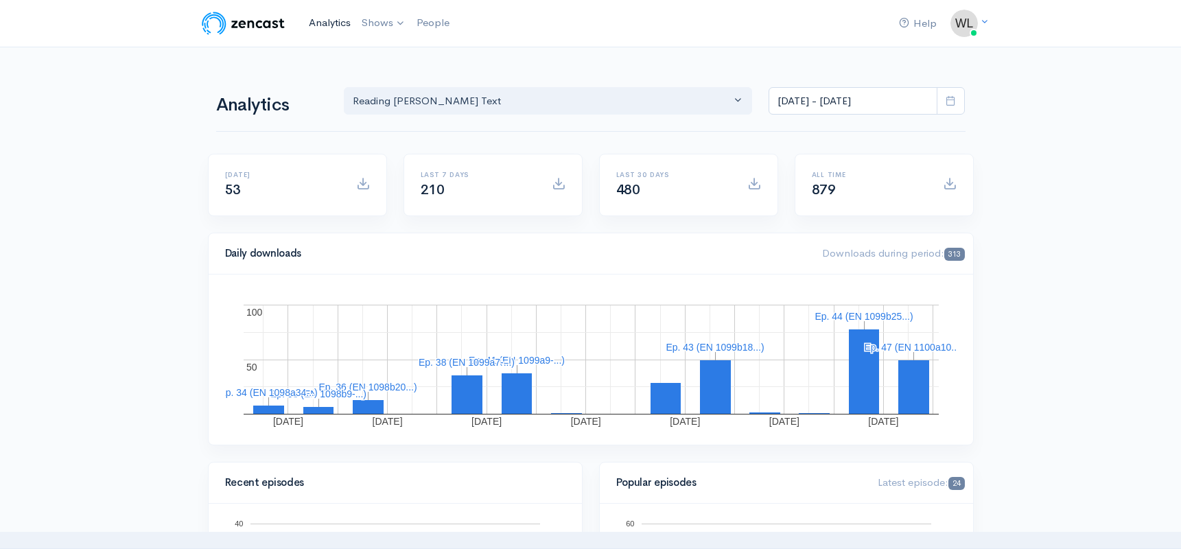
click at [334, 23] on link "Analytics" at bounding box center [329, 23] width 53 height 30
click at [386, 53] on link "Reading [PERSON_NAME] Text" at bounding box center [447, 57] width 181 height 24
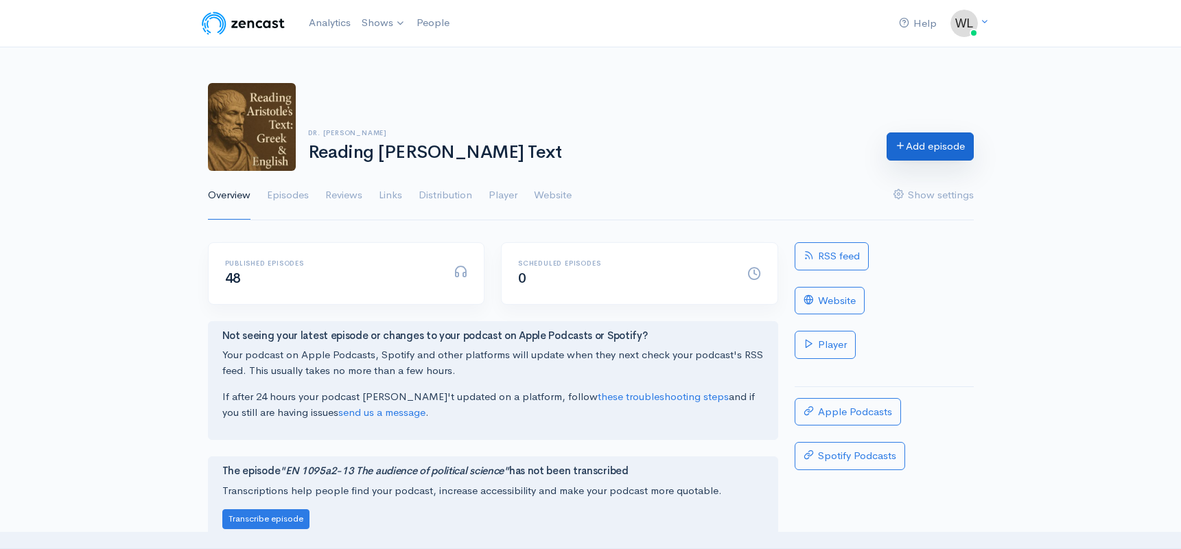
click at [927, 153] on link "Add episode" at bounding box center [930, 146] width 87 height 28
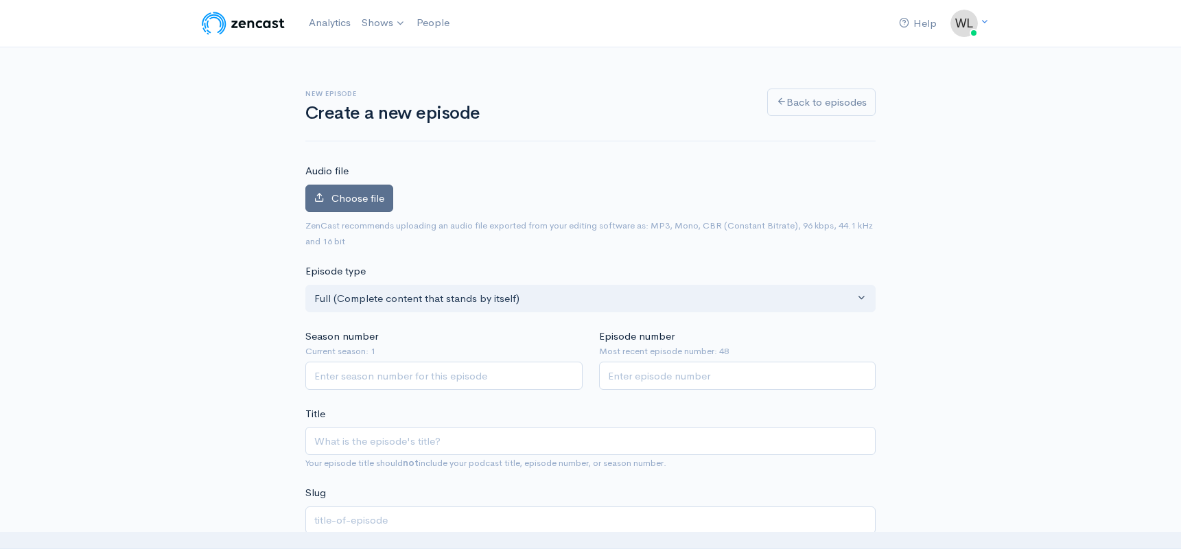
click at [342, 194] on span "Choose file" at bounding box center [357, 197] width 53 height 13
click at [0, 0] on input "Choose file" at bounding box center [0, 0] width 0 height 0
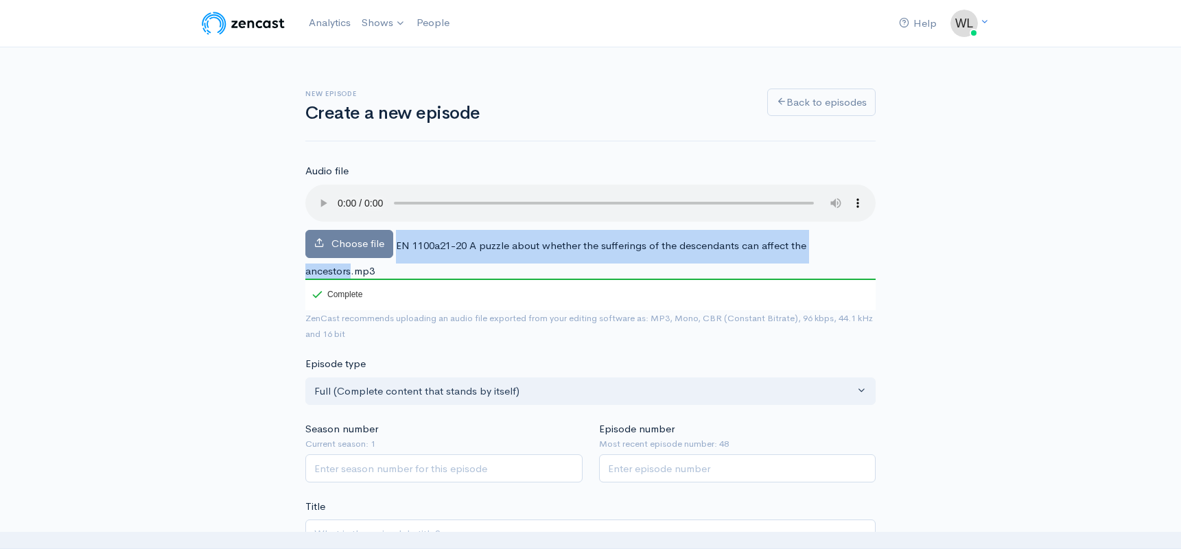
drag, startPoint x: 396, startPoint y: 230, endPoint x: 849, endPoint y: 229, distance: 453.0
click at [806, 239] on span "EN 1100a21-20 A puzzle about whether the sufferings of the descendants can affe…" at bounding box center [555, 258] width 501 height 38
copy div "EN 1100a21-20 A puzzle about whether the sufferings of the descendants can affe…"
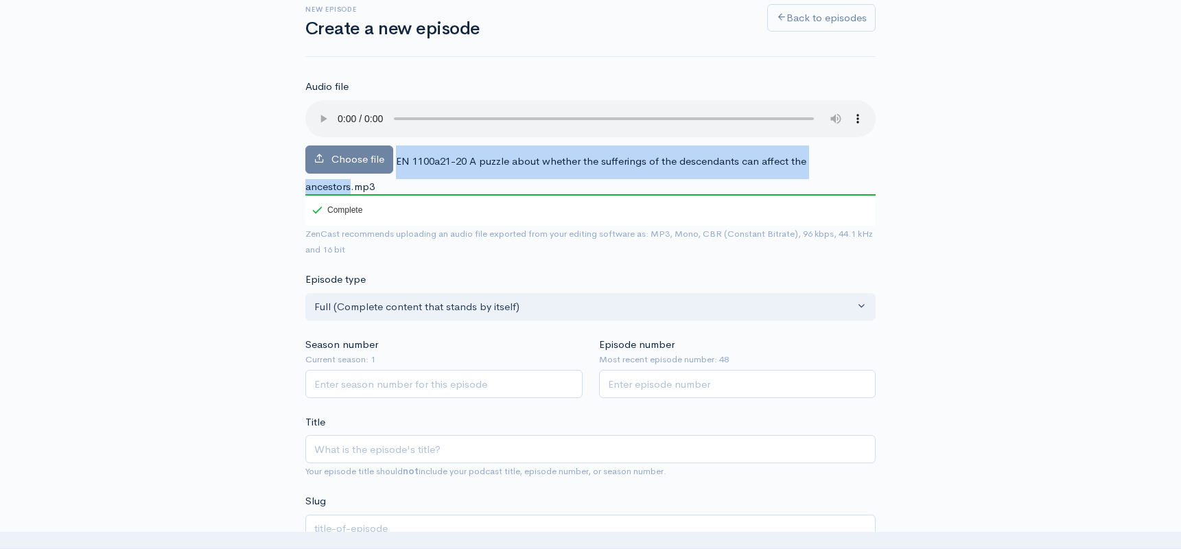
scroll to position [139, 0]
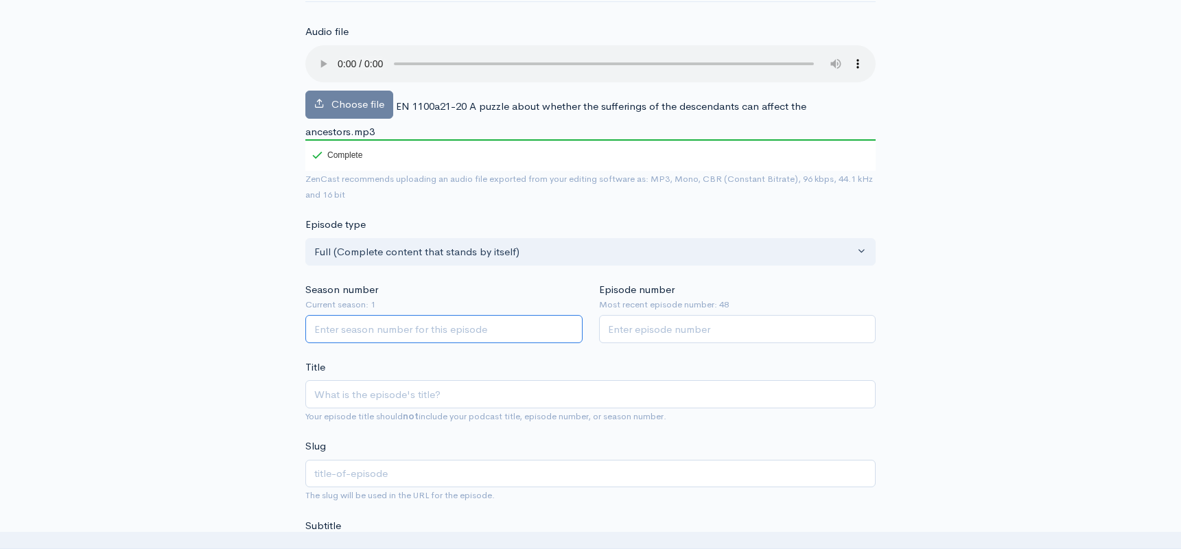
click at [447, 315] on input "Season number" at bounding box center [443, 329] width 277 height 28
type input "1"
click at [677, 315] on input "Episode number" at bounding box center [737, 329] width 277 height 28
type input "49"
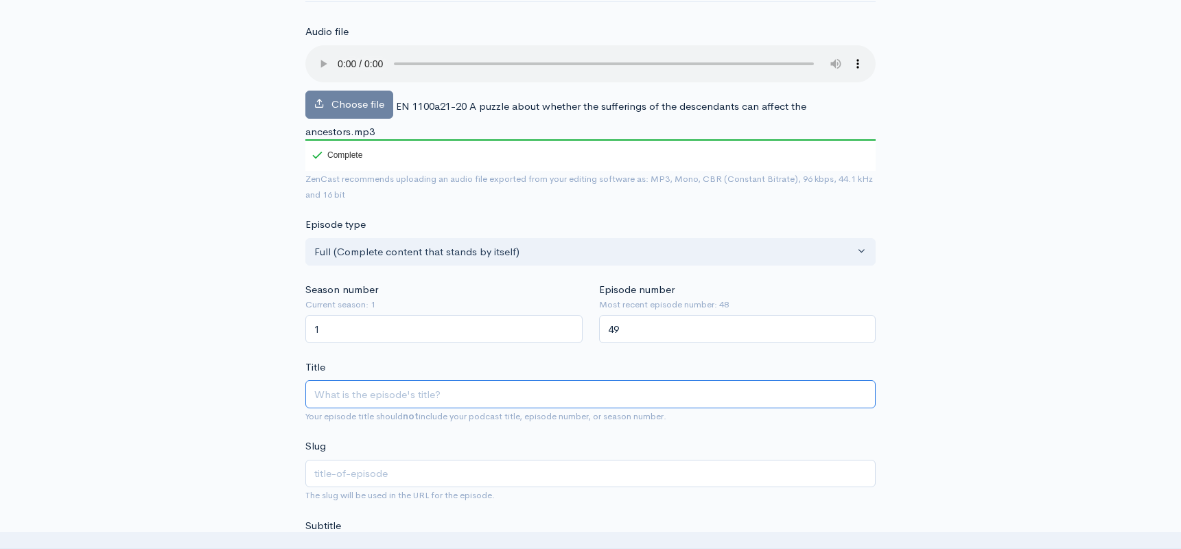
click at [566, 380] on input "Title" at bounding box center [590, 394] width 570 height 28
paste input "EN 1100a21-20 A puzzle about whether the sufferings of the descendants can affe…"
type input "EN 1100a21-20 A puzzle about whether the sufferings of the descendants can affe…"
type input "en-1100a21-20-a-puzzle-about-whether-the-sufferings-of-the-descendants-can-affe…"
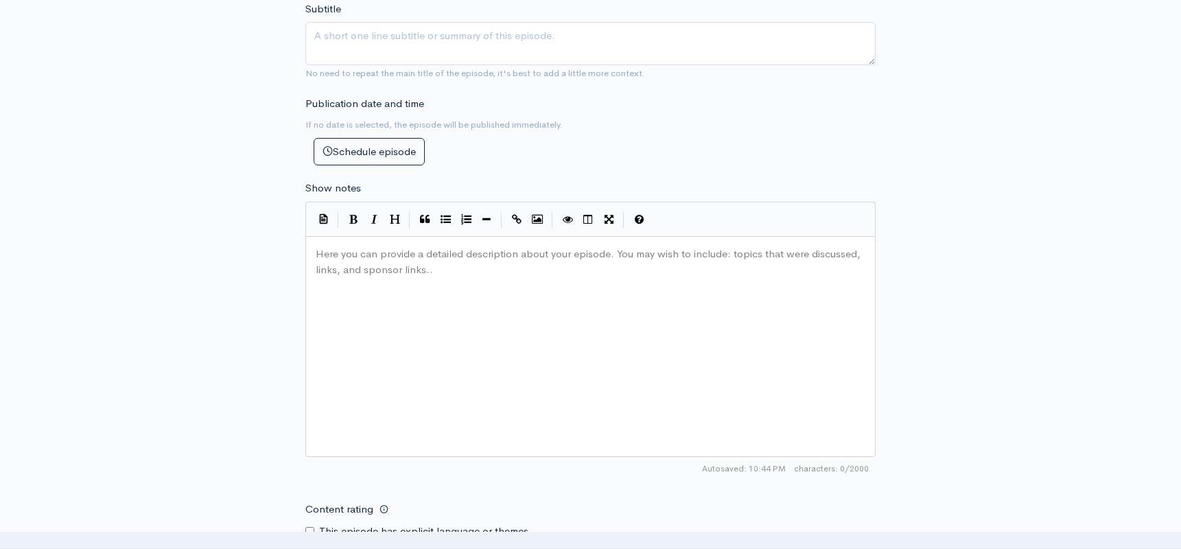
scroll to position [726, 0]
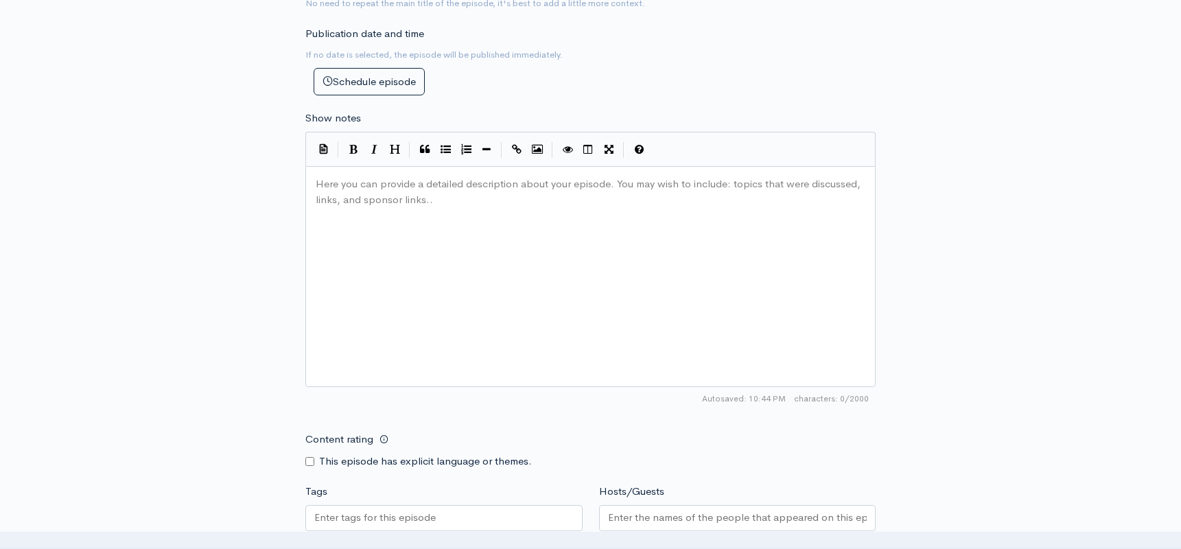
type input "EN 1100a21-20 A puzzle about whether the sufferings of the descendants can affe…"
click at [346, 193] on div "Here you can provide a detailed description about your episode. You may wish to…" at bounding box center [608, 294] width 590 height 240
paste textarea
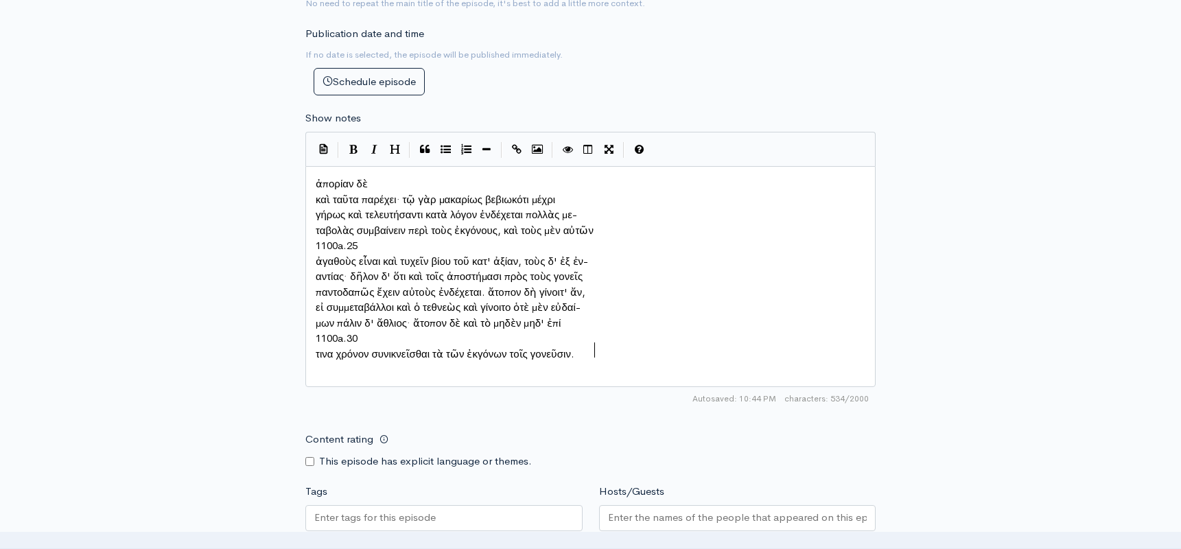
click at [314, 192] on pre "καὶ ταῦτα παρέχει· τῷ γὰρ μακαρίως βεβιωκότι μέχρι" at bounding box center [590, 200] width 555 height 16
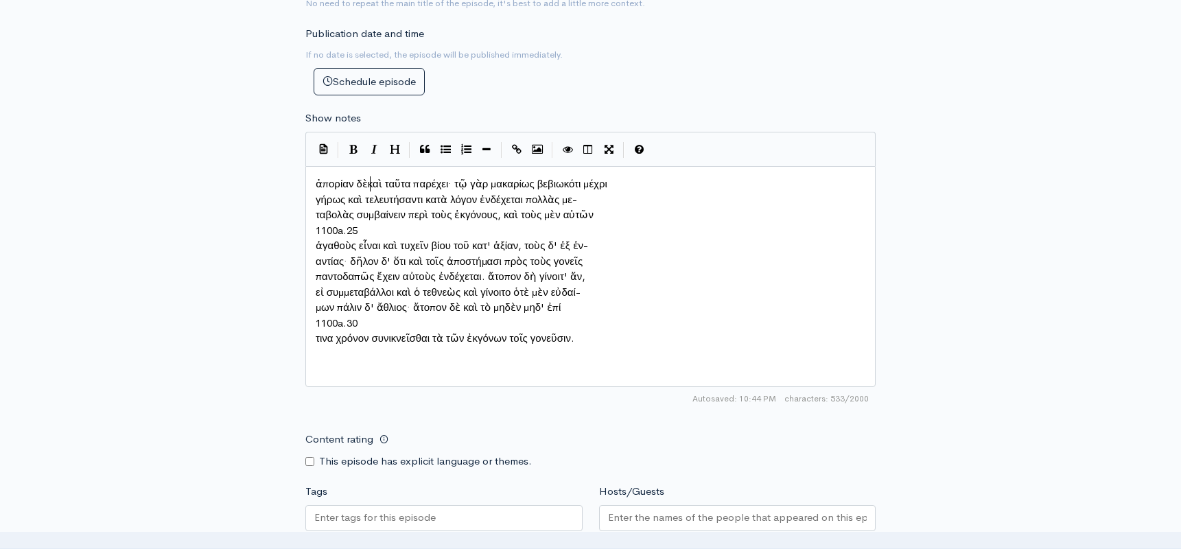
scroll to position [7, 3]
click at [314, 192] on pre "γήρως καὶ τελευτήσαντι κατὰ λόγον ἐνδέχεται πολλὰς με-" at bounding box center [590, 200] width 555 height 16
click at [314, 207] on pre "ταβολὰς συμβαίνειν περὶ τοὺς ἐκγόνους, καὶ τοὺς μὲν αὐτῶν" at bounding box center [590, 215] width 555 height 16
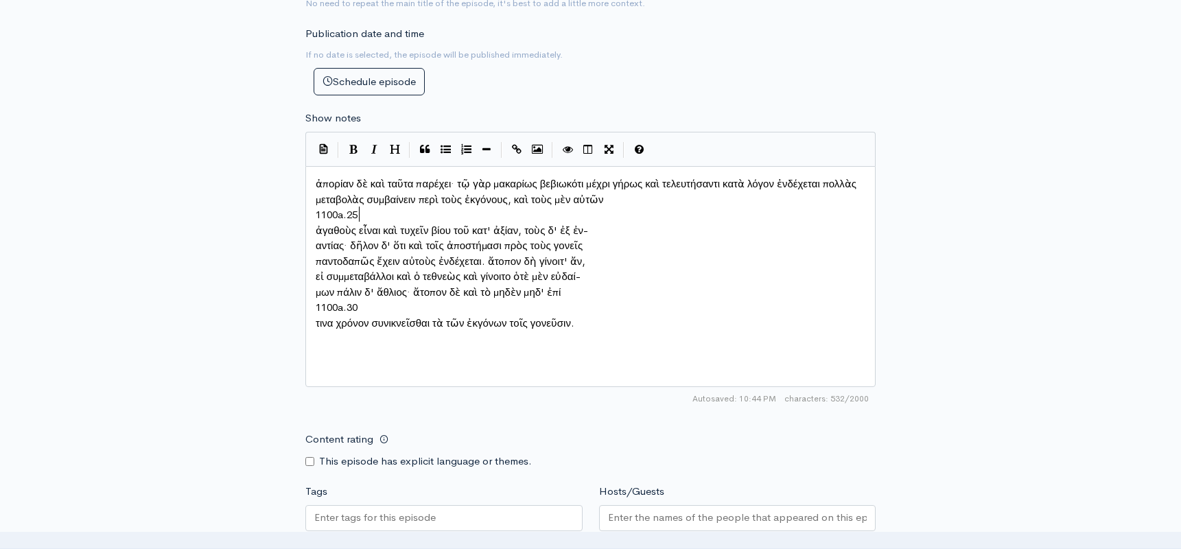
type textarea "1100a.25"
drag, startPoint x: 370, startPoint y: 191, endPoint x: 307, endPoint y: 194, distance: 62.5
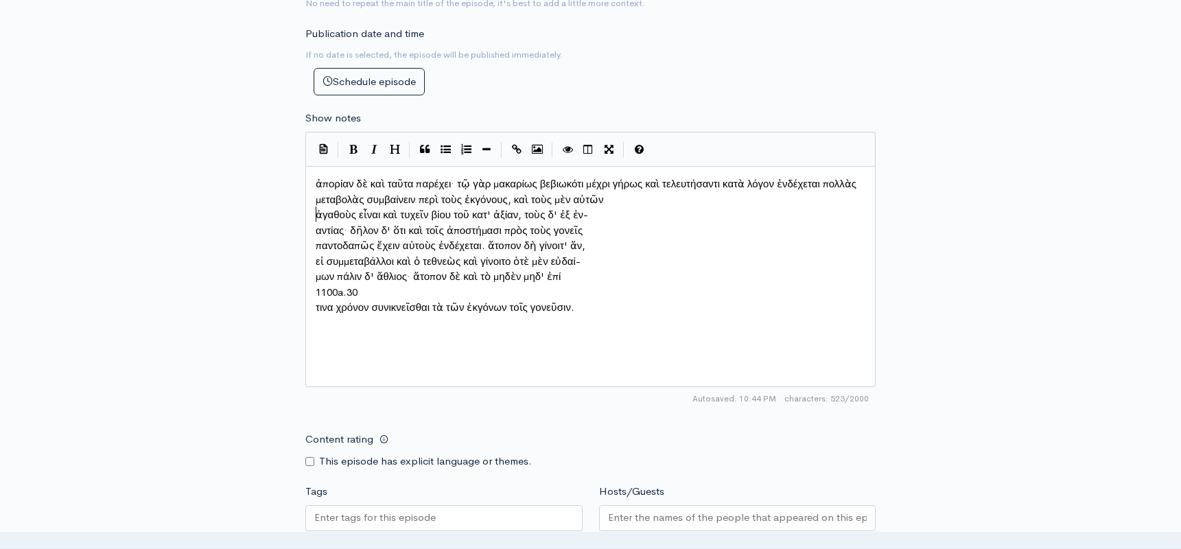
click at [315, 207] on pre "ἀγαθοὺς εἶναι καὶ τυχεῖν βίου τοῦ κατ' ἀξίαν, τοὺς δ' ἐξ ἐν-" at bounding box center [590, 215] width 555 height 16
click at [312, 206] on div "x ἀπορίαν δὲ καὶ ταῦτα παρέχει· τῷ γὰρ μακαρίως βεβιωκότι μέχρι γήρως καὶ τελευ…" at bounding box center [590, 276] width 570 height 221
click at [313, 223] on pre "αντίας· δῆλον δ' ὅτι καὶ τοῖς ἀποστήμασι πρὸς τοὺς γονεῖς" at bounding box center [590, 231] width 555 height 16
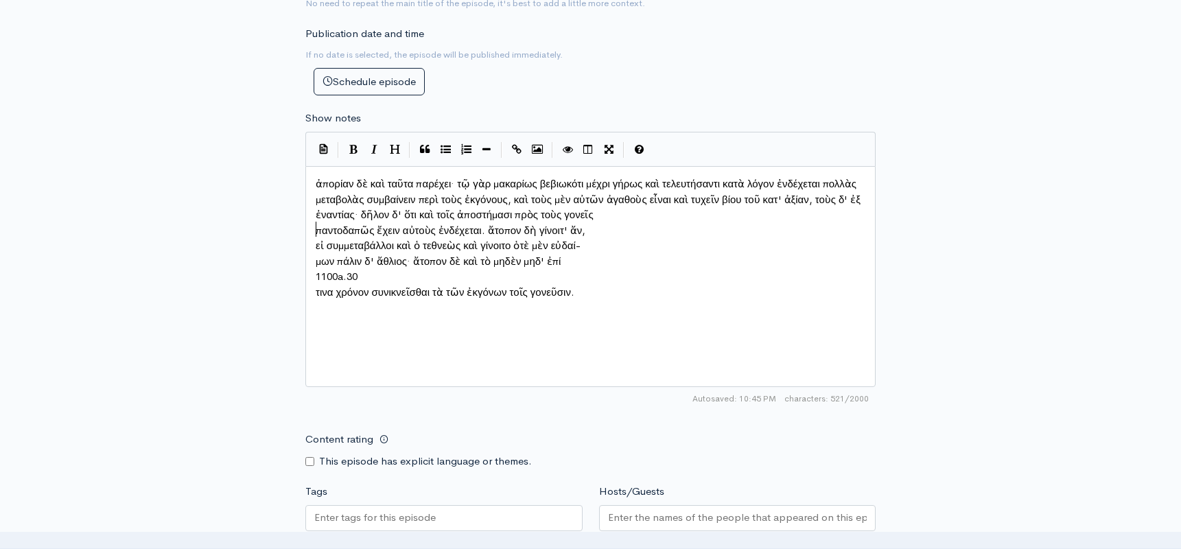
click at [315, 223] on pre "παντοδαπῶς ἔχειν αὐτοὺς ἐνδέχεται. ἄτοπον δὴ γίνοιτ' ἄν," at bounding box center [590, 231] width 555 height 16
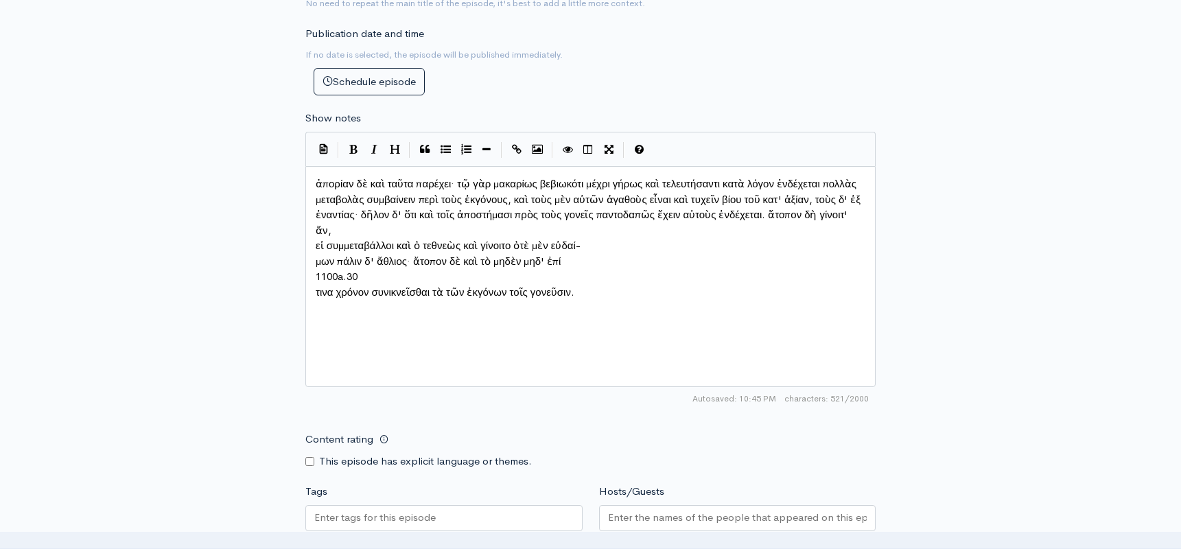
click at [316, 239] on span "εἰ συμμεταβάλλοι καὶ ὁ τεθνεὼς καὶ γίνοιτο ὁτὲ μὲν εὐδαί-" at bounding box center [448, 245] width 265 height 13
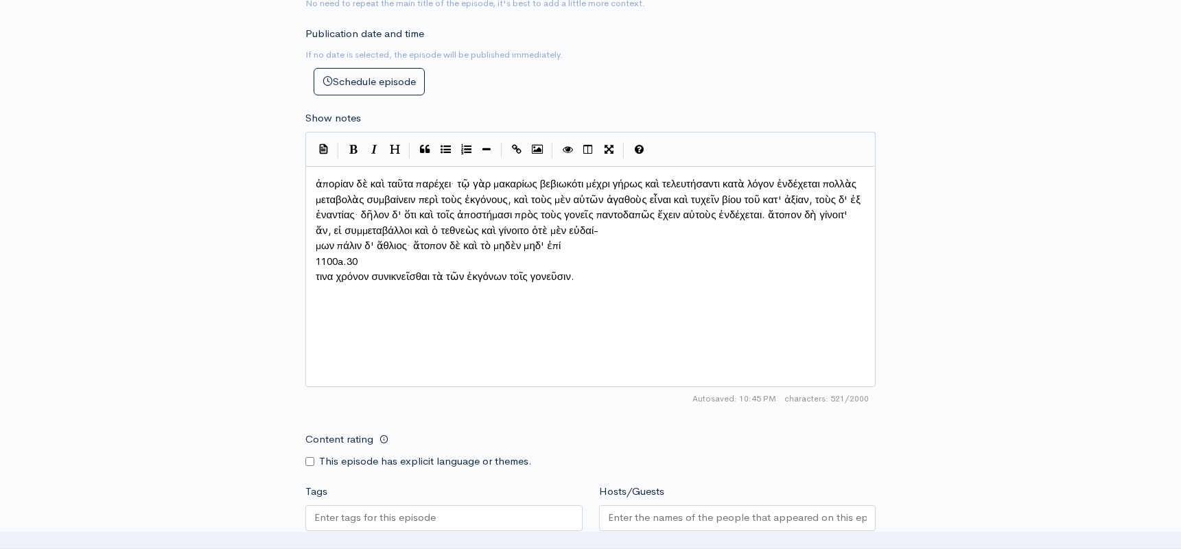
click at [315, 238] on pre "μων πάλιν δ' ἄθλιος· ἄτοπον δὲ καὶ τὸ μηδὲν μηδ' ἐπί" at bounding box center [590, 246] width 555 height 16
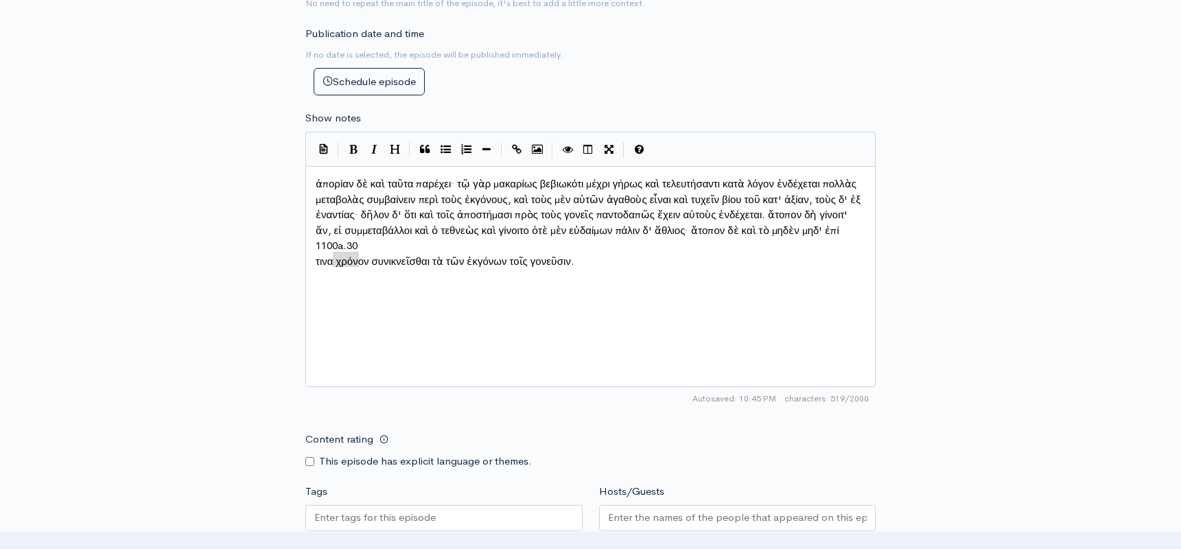
type textarea "1100a.30"
drag, startPoint x: 373, startPoint y: 242, endPoint x: 291, endPoint y: 242, distance: 81.7
click at [317, 239] on span "τινα χρόνον συνικνεῖσθαι τὰ τῶν ἐκγόνων τοῖς γονεῦσιν." at bounding box center [445, 245] width 259 height 13
click at [316, 205] on span "ἀπορίαν δὲ καὶ ταῦτα παρέχει· τῷ γὰρ μακαρίως βεβιωκότι μέχρι γήρως καὶ τελευτή…" at bounding box center [590, 214] width 548 height 75
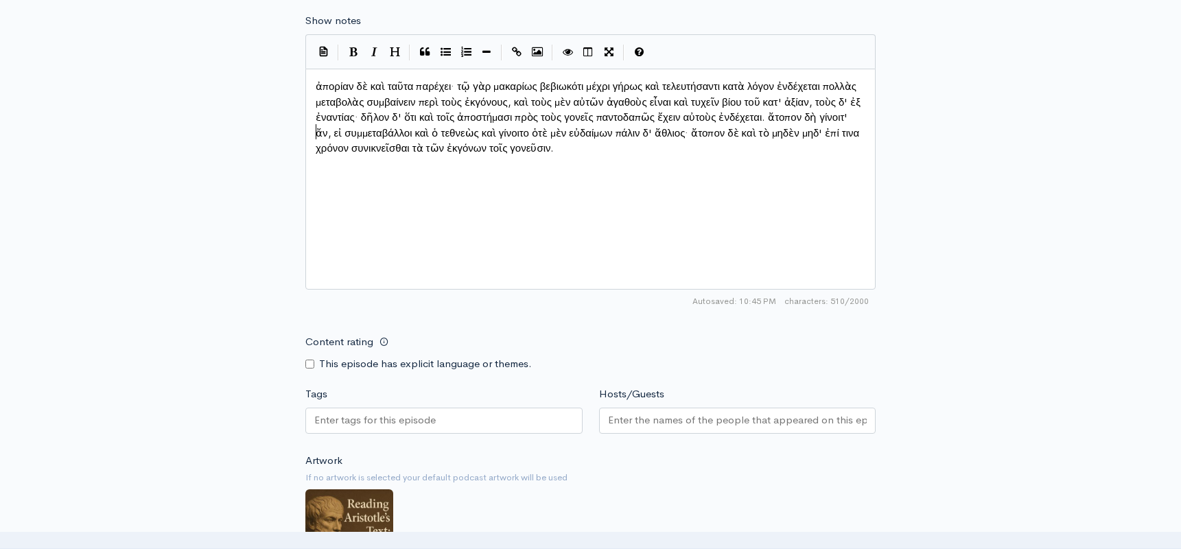
scroll to position [869, 0]
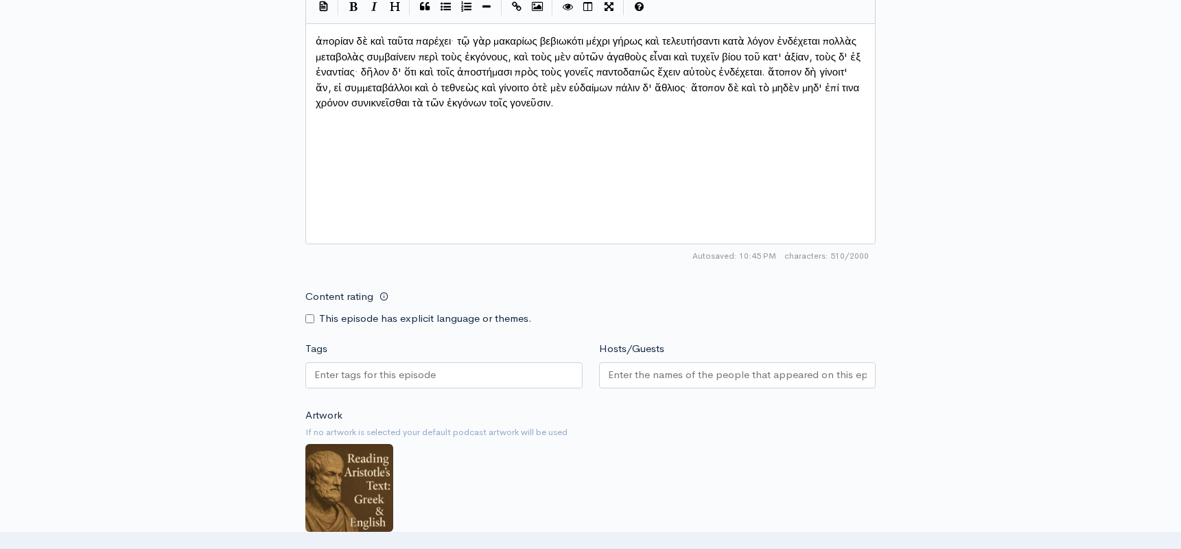
click at [361, 367] on input "Tags" at bounding box center [376, 375] width 124 height 16
type input "Descendants"
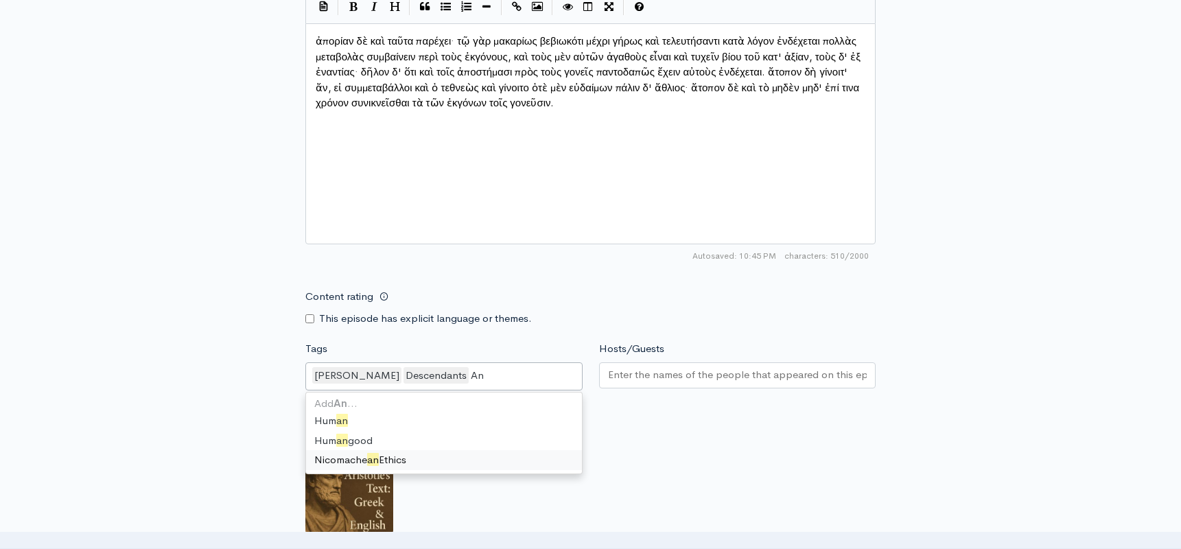
scroll to position [0, 0]
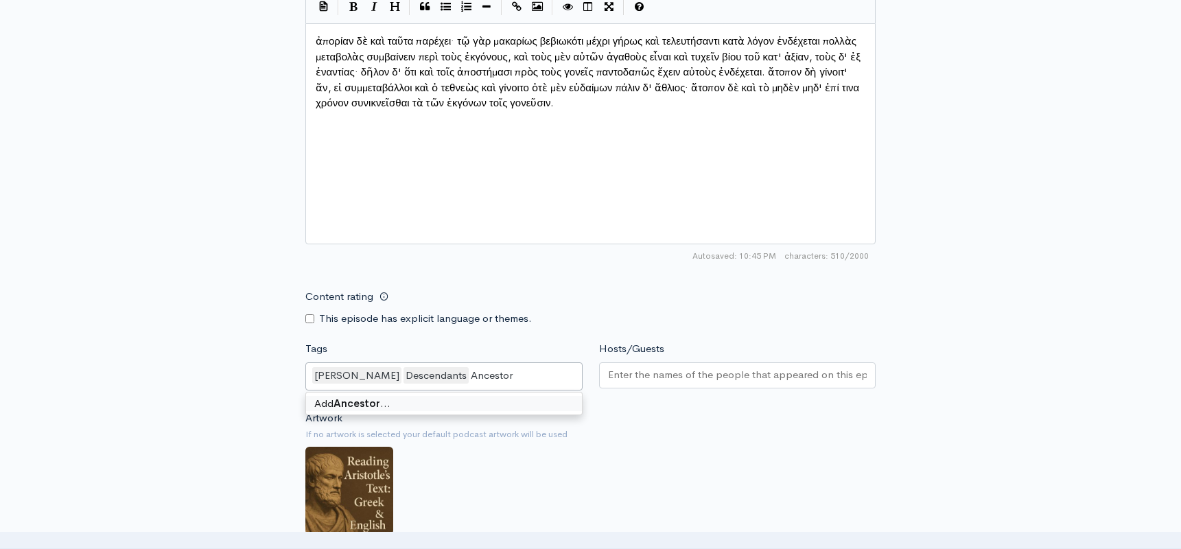
type input "Ancestors"
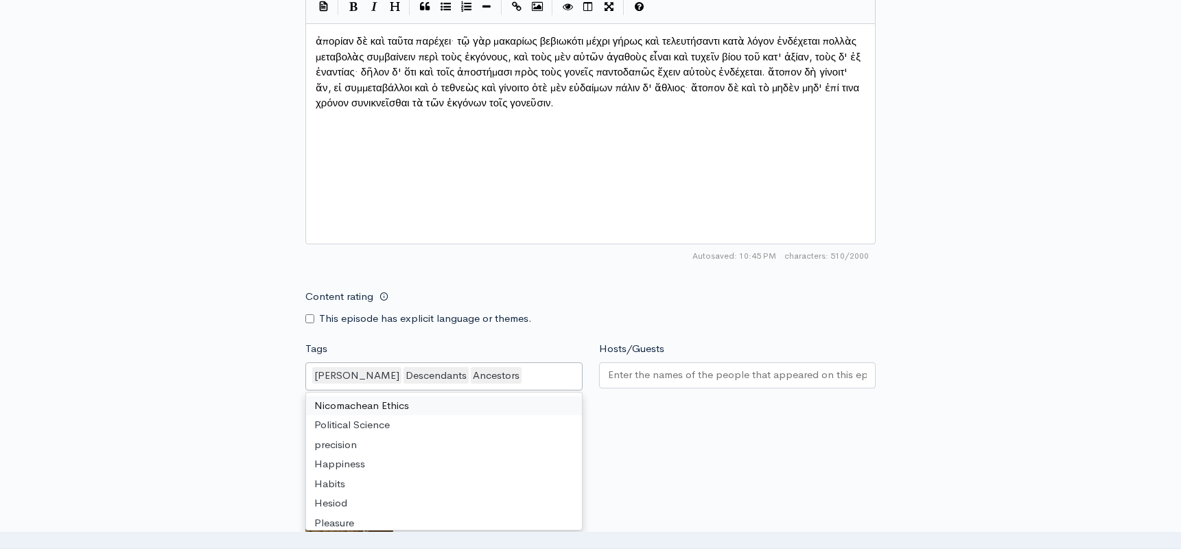
click at [612, 367] on input "Hosts/Guests" at bounding box center [737, 375] width 259 height 16
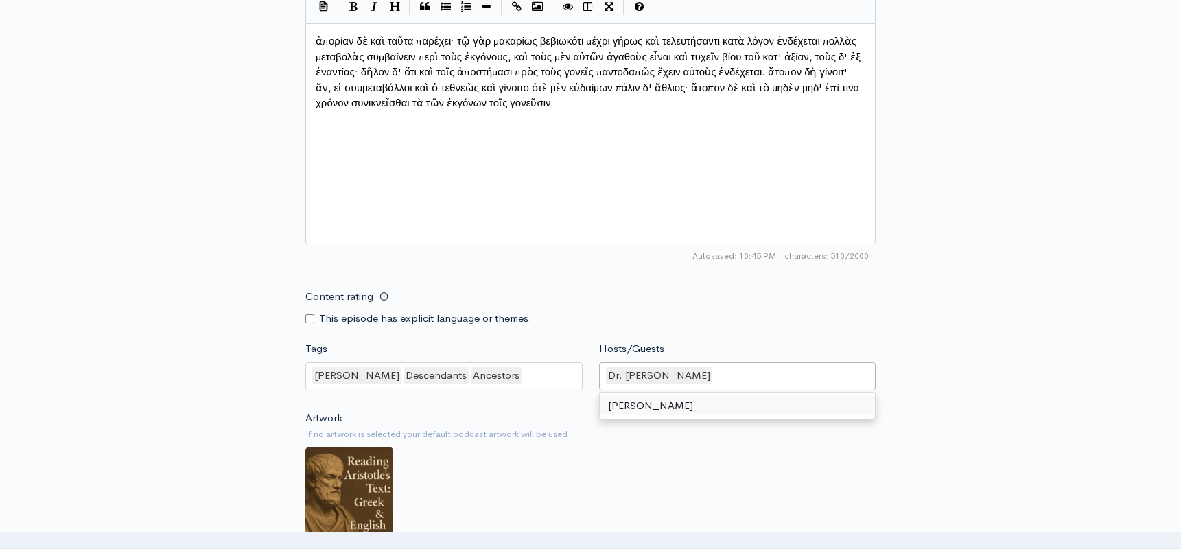
click at [614, 447] on div "Artwork If no artwork is selected your default podcast artwork will be used Cho…" at bounding box center [590, 494] width 570 height 169
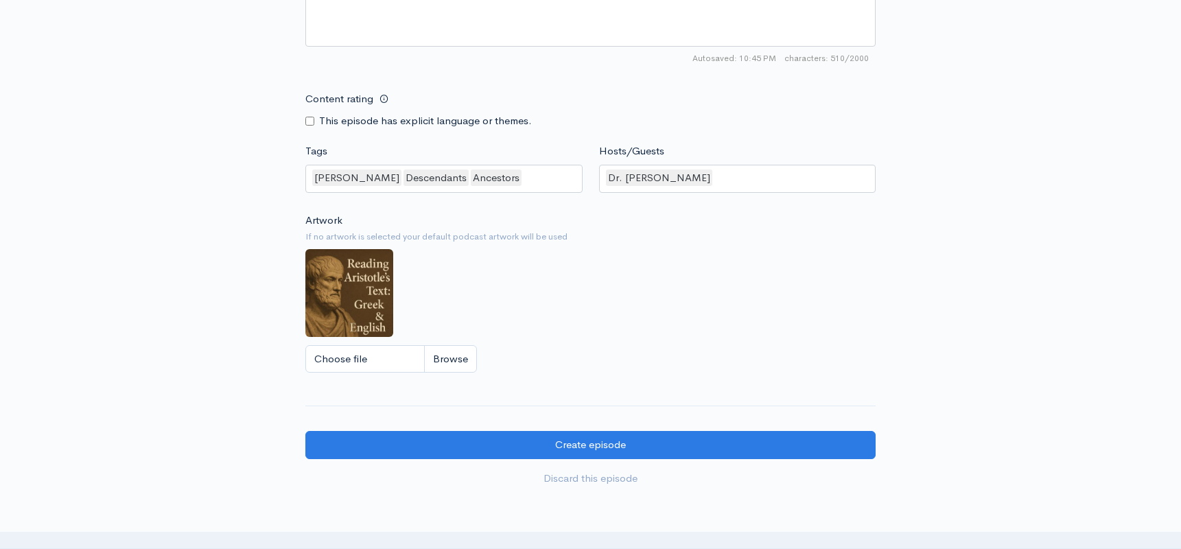
scroll to position [1104, 0]
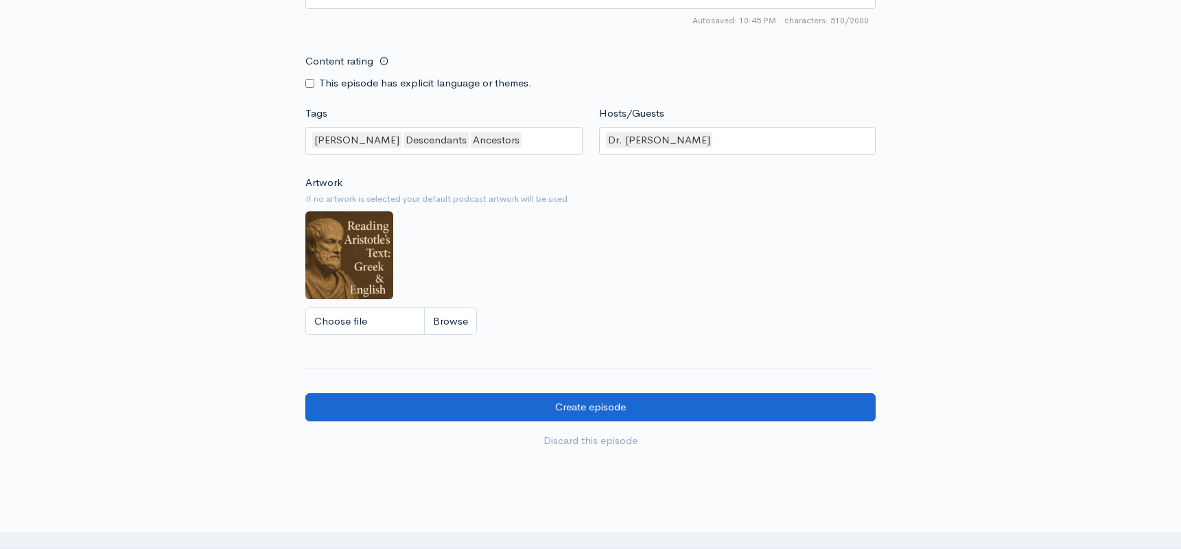
click at [533, 393] on input "Create episode" at bounding box center [590, 407] width 570 height 28
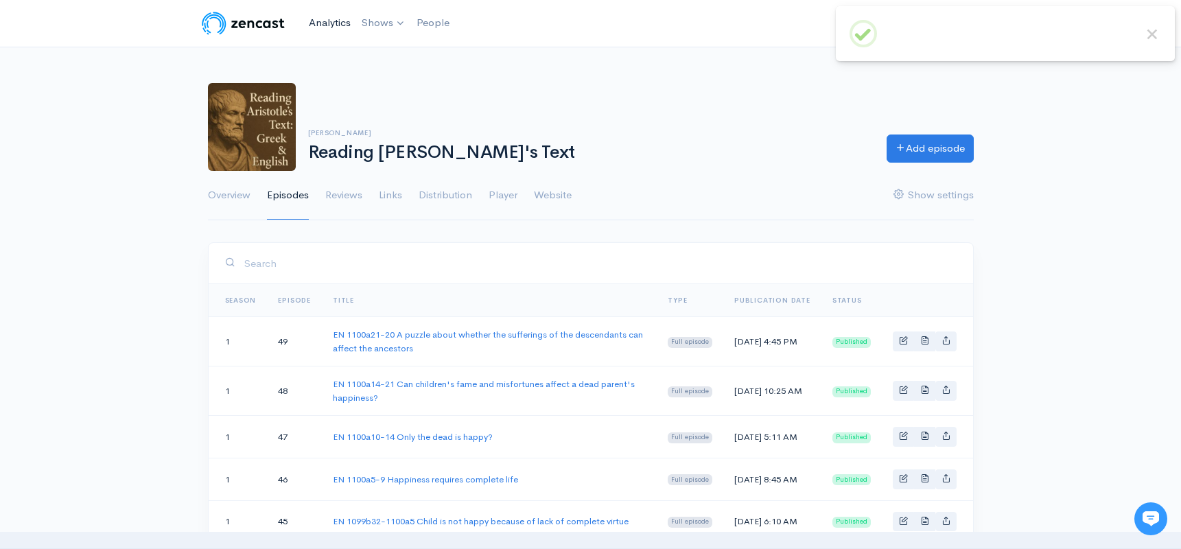
click at [327, 23] on link "Analytics" at bounding box center [329, 23] width 53 height 30
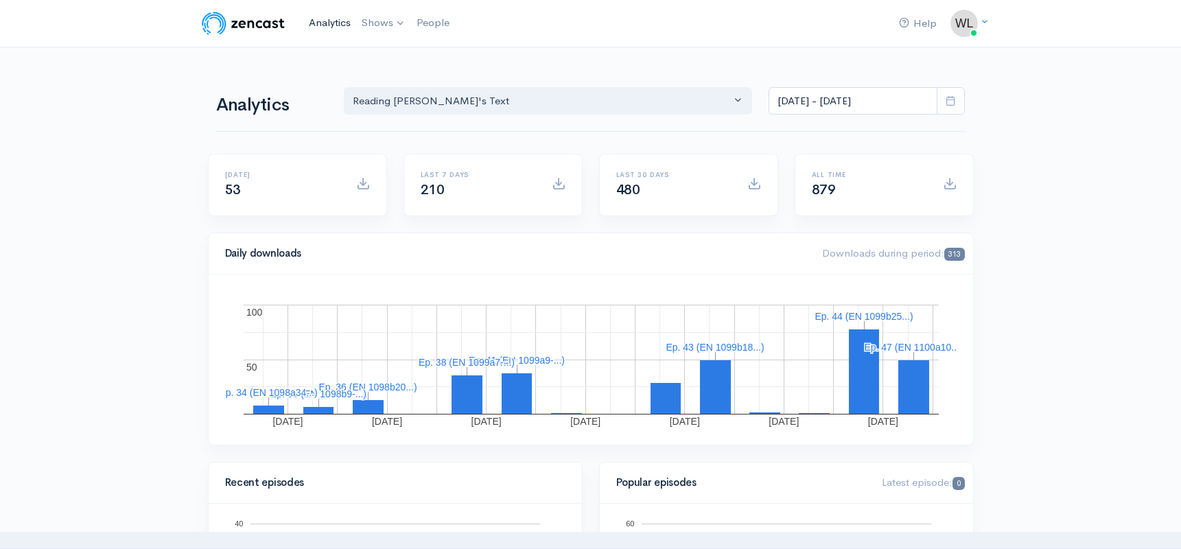
click at [326, 27] on link "Analytics" at bounding box center [329, 23] width 53 height 30
click at [334, 27] on link "Analytics" at bounding box center [329, 23] width 53 height 30
click at [334, 23] on link "Analytics" at bounding box center [329, 23] width 53 height 30
click at [325, 16] on link "Analytics" at bounding box center [329, 23] width 53 height 30
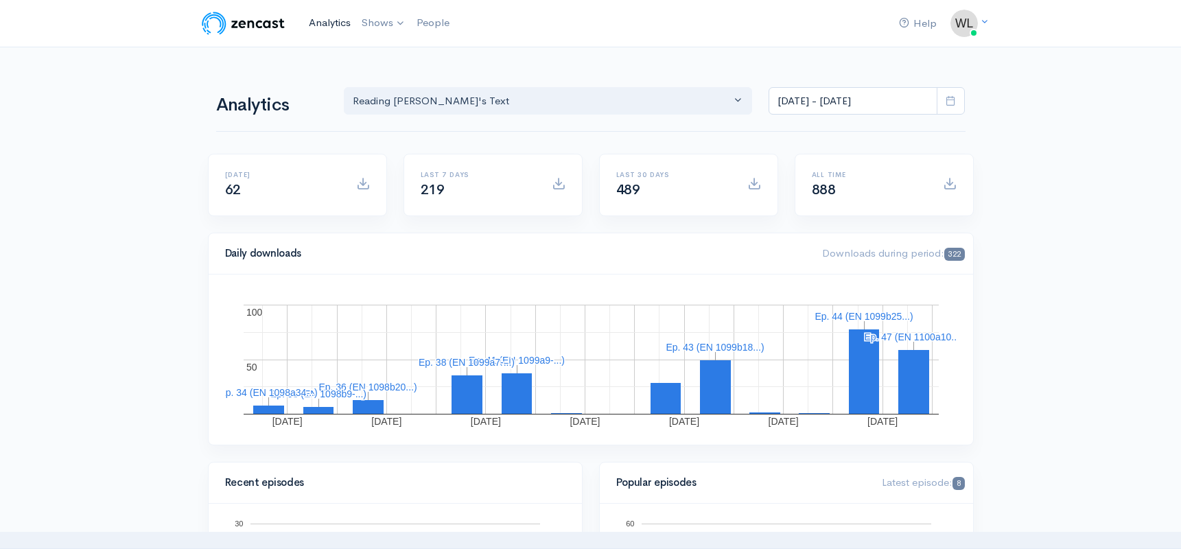
click at [341, 23] on link "Analytics" at bounding box center [329, 23] width 53 height 30
click at [314, 19] on link "Analytics" at bounding box center [329, 23] width 53 height 30
click at [323, 23] on link "Analytics" at bounding box center [329, 23] width 53 height 30
click at [323, 21] on link "Analytics" at bounding box center [329, 23] width 53 height 30
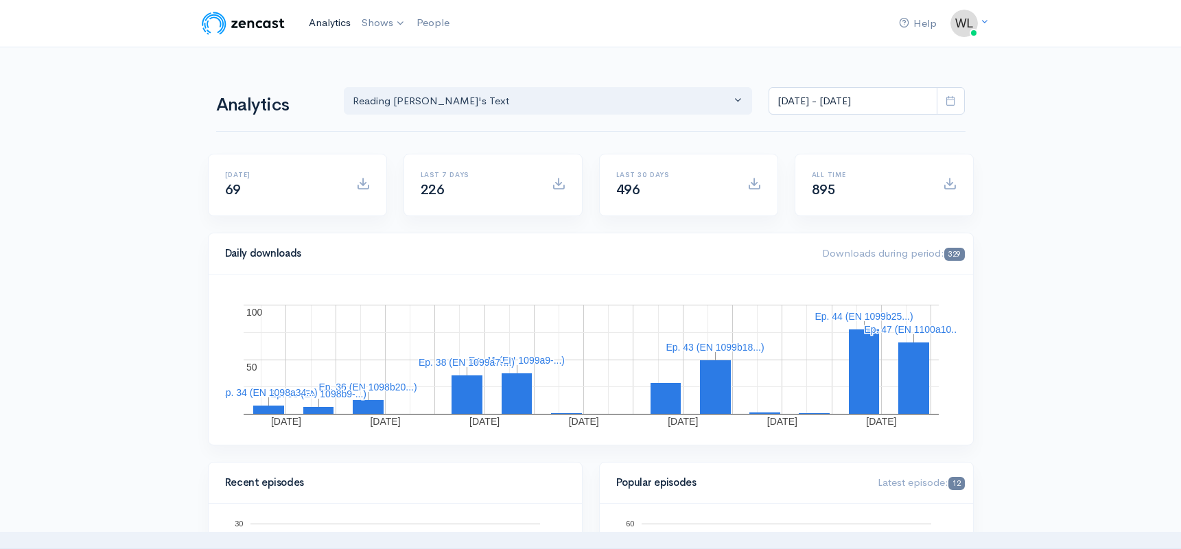
click at [320, 16] on link "Analytics" at bounding box center [329, 23] width 53 height 30
click at [325, 19] on link "Analytics" at bounding box center [329, 23] width 53 height 30
